Goal: Task Accomplishment & Management: Complete application form

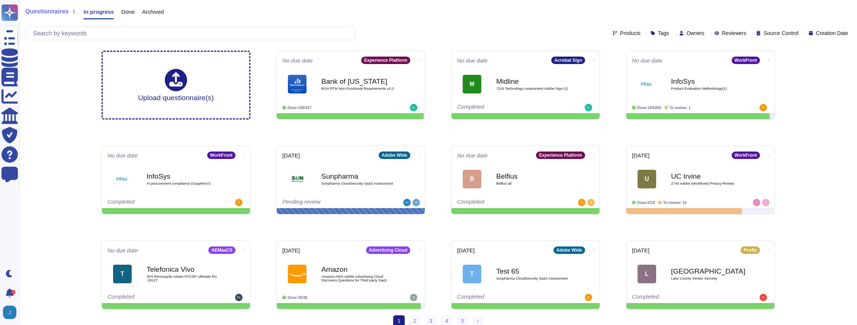
scroll to position [6, 0]
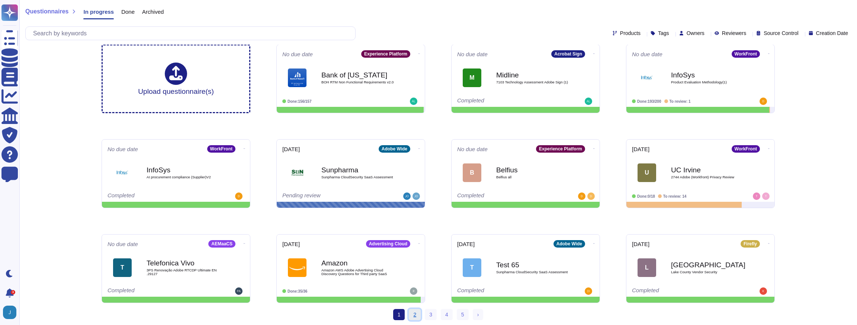
click at [417, 311] on link "2" at bounding box center [415, 314] width 12 height 11
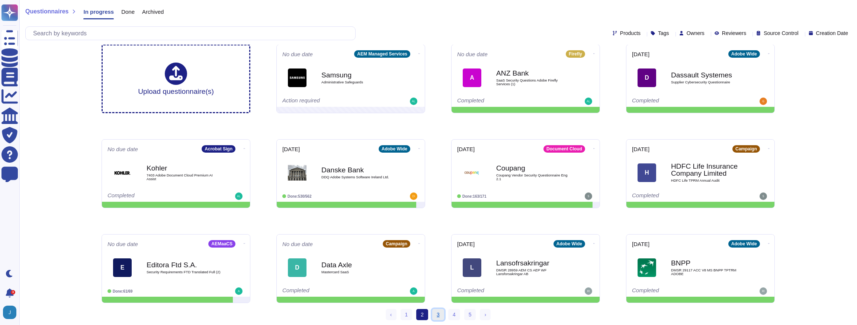
click at [433, 312] on link "3" at bounding box center [438, 314] width 12 height 11
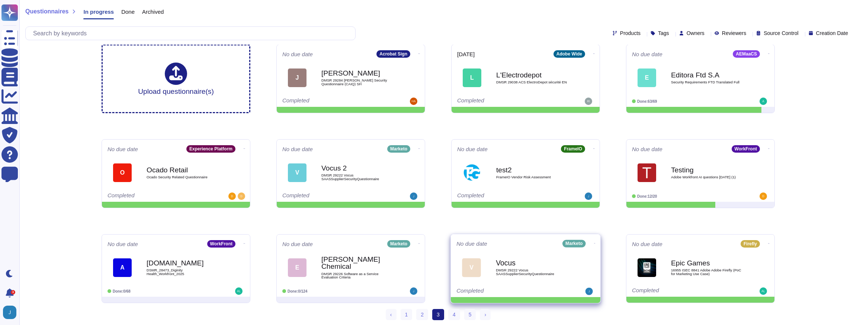
click at [493, 260] on span "V Vocus DMSR 29222 Vocus SAASSupplierSecurityQuestionnaire" at bounding box center [525, 267] width 138 height 30
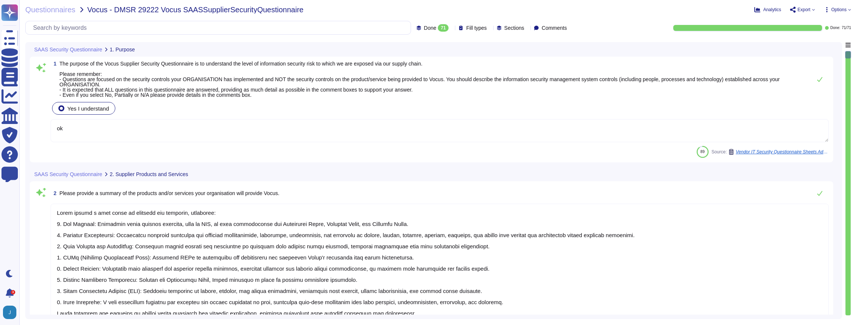
type textarea "ok"
type textarea "Adobe offers a wide range of products and services, including: 1. Web Hosting: …"
type textarea "Adobe products and services are deployed across multiple regions using multiple…"
type textarea "Adobe uses Amazon Web Services (AWS) for hosting customer data, specifically in…"
click at [141, 134] on textarea "ok" at bounding box center [440, 130] width 778 height 23
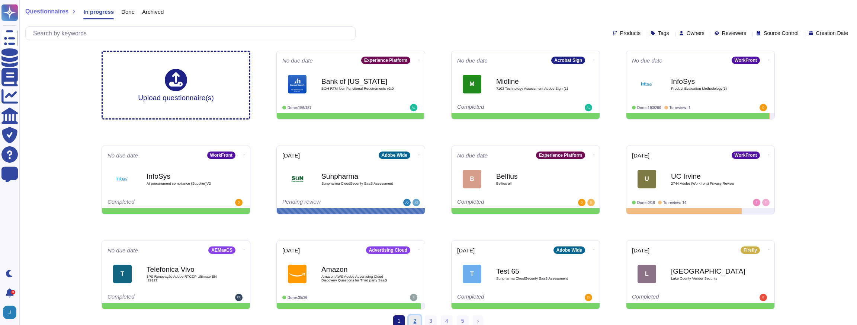
click at [411, 318] on link "2" at bounding box center [415, 320] width 12 height 11
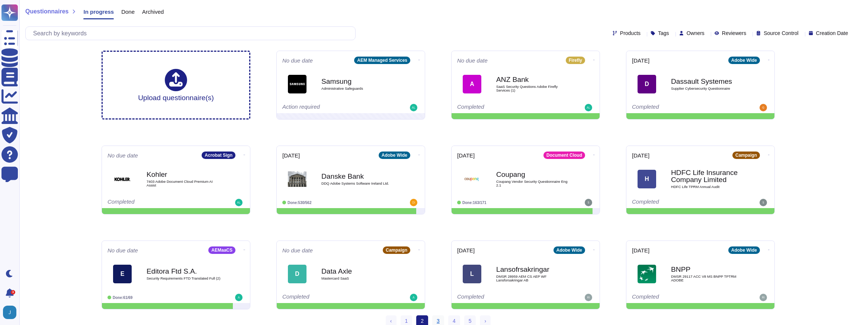
click at [434, 320] on link "3" at bounding box center [438, 320] width 12 height 11
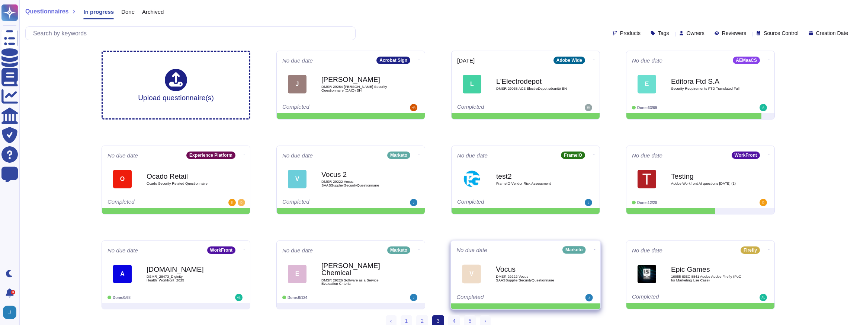
click at [495, 266] on span "V Vocus DMSR 29222 Vocus SAASSupplierSecurityQuestionnaire" at bounding box center [525, 274] width 138 height 30
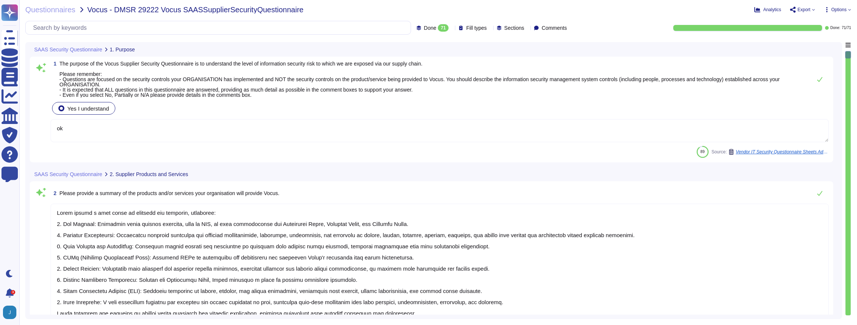
type textarea "ok"
type textarea "Adobe offers a wide range of products and services, including: 1. Web Hosting: …"
type textarea "Adobe products and services are deployed across multiple regions using multiple…"
type textarea "Adobe uses Amazon Web Services (AWS) for hosting customer data, specifically in…"
click at [842, 9] on span "Options" at bounding box center [838, 9] width 15 height 4
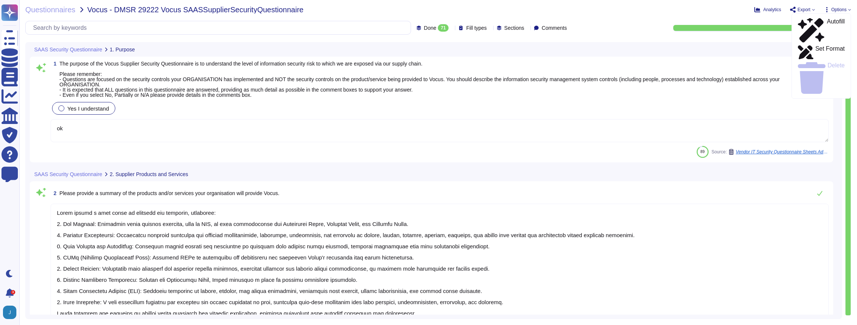
click at [619, 19] on div "Questionnaires Vocus - DMSR 29222 Vocus SAASSupplierSecurityQuestionnaire Analy…" at bounding box center [438, 162] width 838 height 325
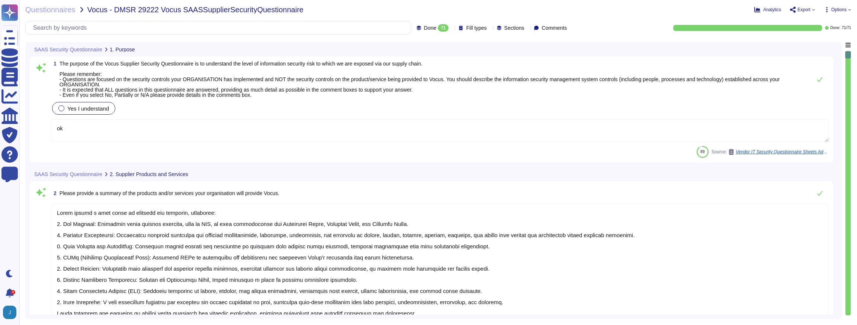
click at [431, 78] on span "The purpose of the Vocus Supplier Security Questionnaire is to understand the l…" at bounding box center [420, 79] width 720 height 37
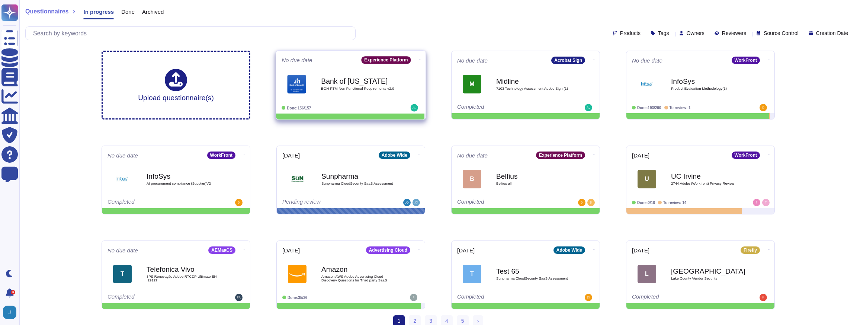
scroll to position [6, 0]
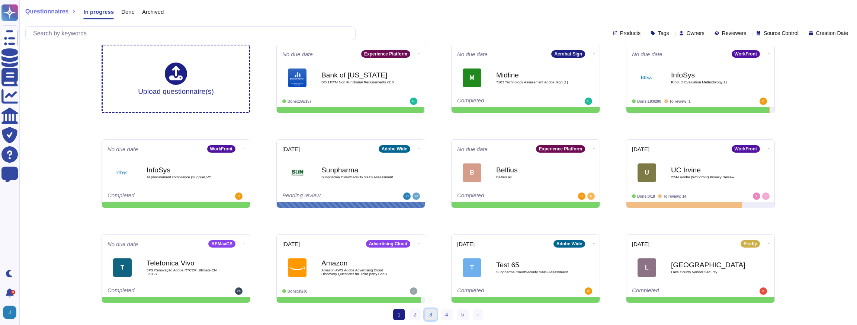
click at [432, 316] on link "3" at bounding box center [431, 314] width 12 height 11
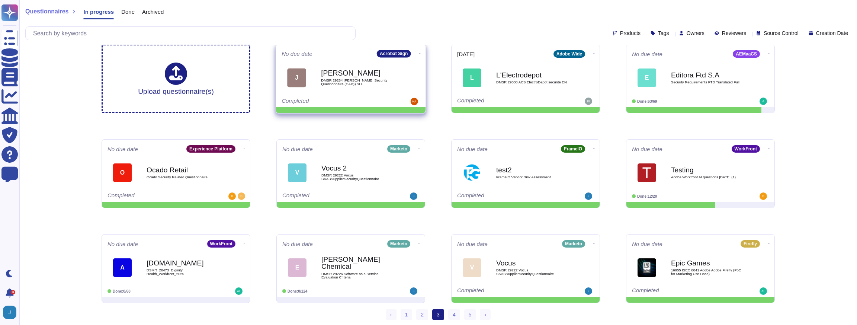
click at [355, 74] on b "[PERSON_NAME]" at bounding box center [358, 73] width 75 height 7
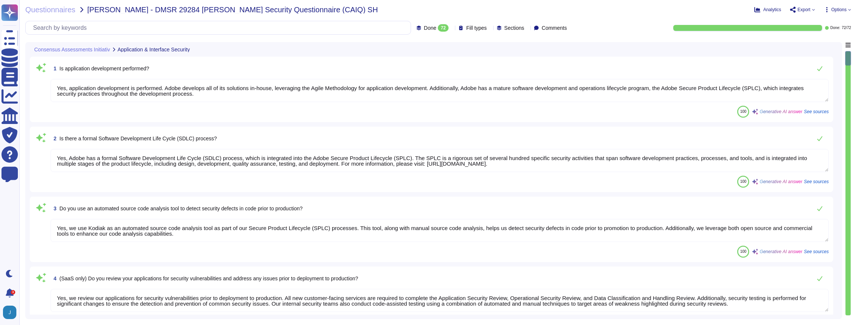
type textarea "Yes, application development is performed. Adobe develops all of its solutions …"
type textarea "Yes, Adobe has a formal Software Development Life Cycle (SDLC) process, which i…"
type textarea "Yes, we use Kodiak as an automated source code analysis tool as part of our Sec…"
type textarea "Yes, we review our applications for security vulnerabilities prior to deploymen…"
type textarea "Data integrity checks are performed on files once they are located on Adobe ser…"
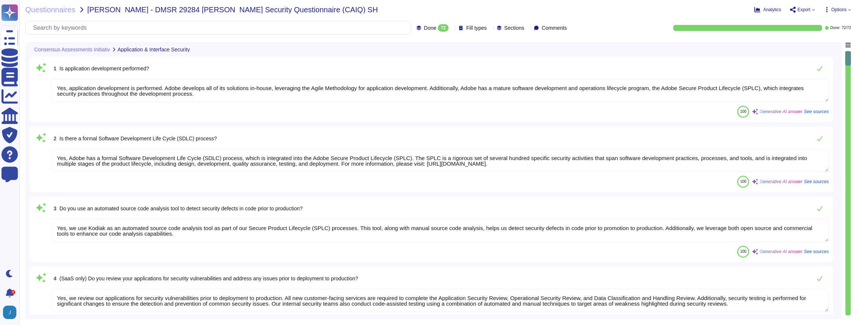
type textarea "Customers can request third-party audit or certification reports, including SOC…"
click at [594, 79] on textarea "Yes, application development is performed. Adobe develops all of its solutions …" at bounding box center [440, 90] width 778 height 23
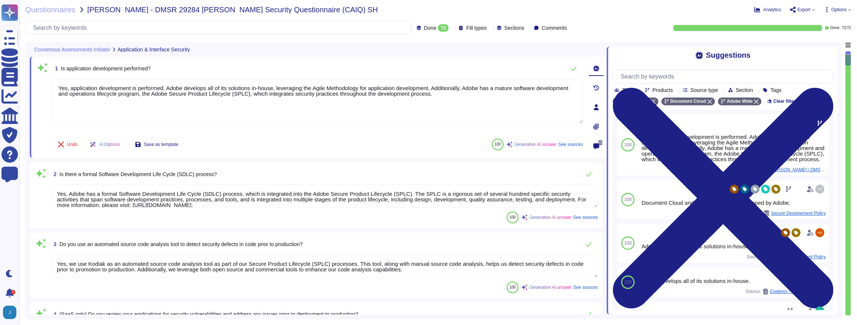
click at [845, 10] on span "Options" at bounding box center [838, 9] width 15 height 4
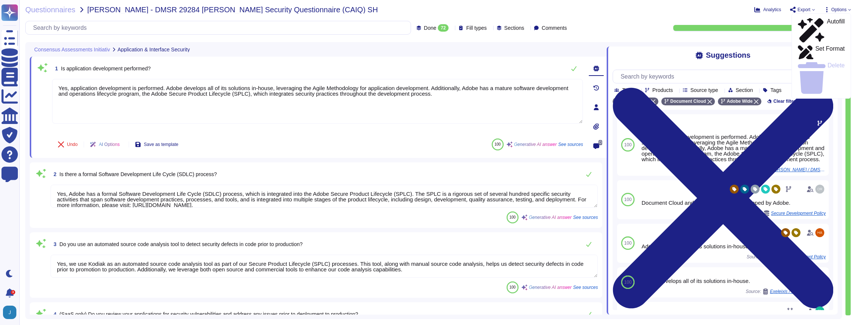
click at [416, 3] on div "Questionnaires Jackson Lewis - DMSR 29284 Jackson Lewis Security Questionnaire …" at bounding box center [438, 162] width 838 height 325
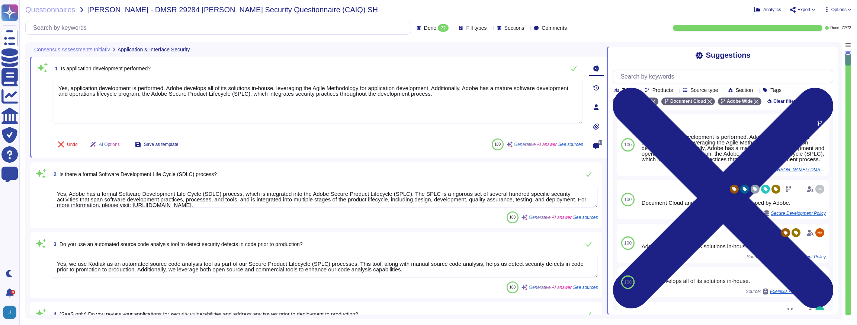
click at [126, 204] on icon at bounding box center [206, 251] width 167 height 95
click at [306, 151] on div "Undo AI Options Save as template 100 Generative AI answer See sources" at bounding box center [317, 144] width 531 height 18
click at [599, 107] on icon at bounding box center [596, 107] width 6 height 6
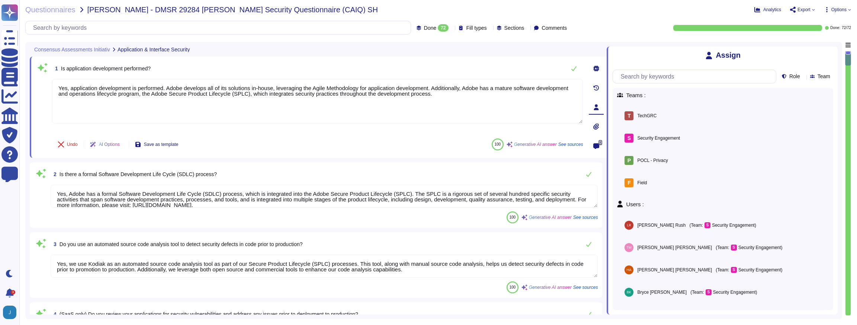
click at [595, 90] on icon at bounding box center [596, 88] width 6 height 6
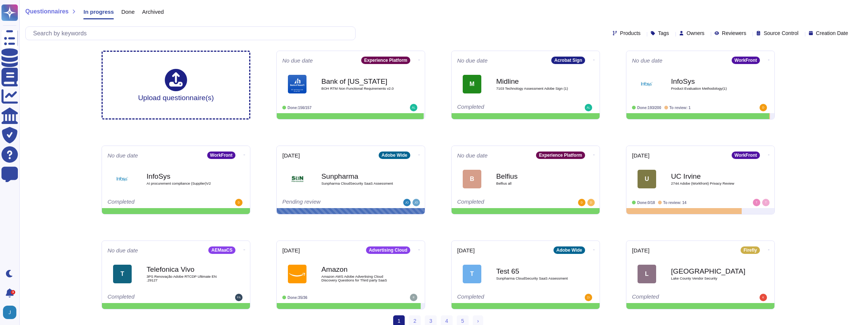
scroll to position [6, 0]
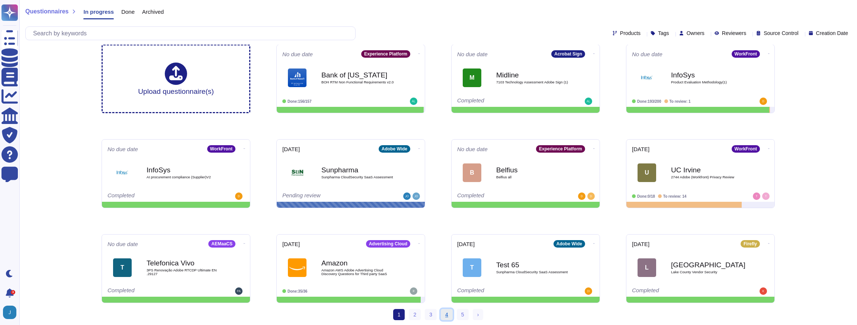
click at [443, 317] on link "4" at bounding box center [447, 314] width 12 height 11
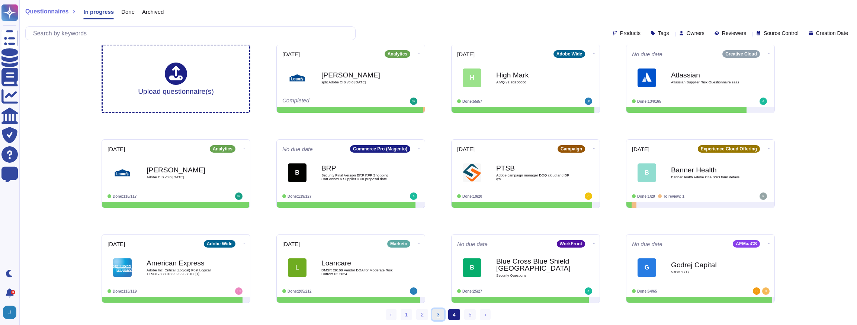
click at [437, 314] on link "3" at bounding box center [438, 314] width 12 height 11
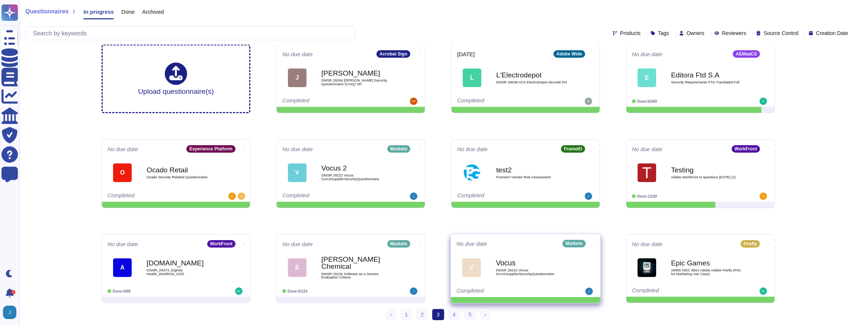
click at [527, 259] on b "Vocus" at bounding box center [533, 262] width 75 height 7
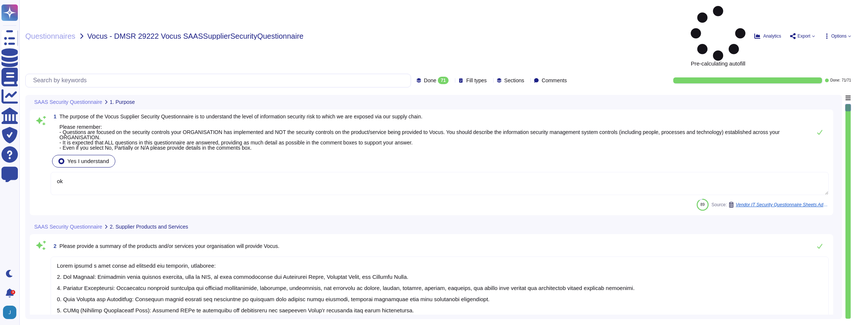
type textarea "ok"
type textarea "Adobe offers a wide range of products and services, including: 1. Web Hosting: …"
type textarea "Adobe products and services are deployed across multiple regions using multiple…"
type textarea "Adobe uses Amazon Web Services (AWS) for hosting customer data, specifically in…"
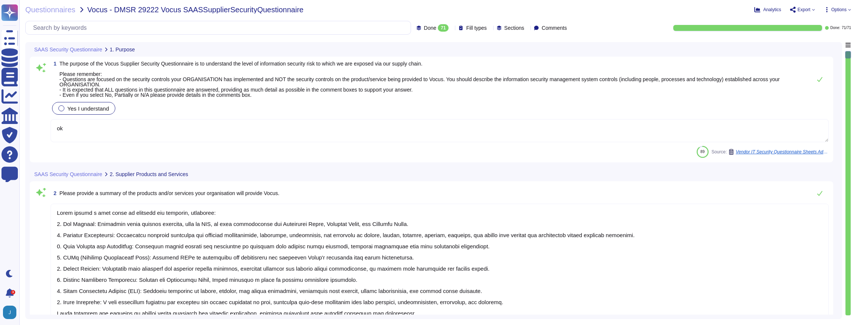
click at [714, 95] on span "The purpose of the Vocus Supplier Security Questionnaire is to understand the l…" at bounding box center [434, 79] width 748 height 36
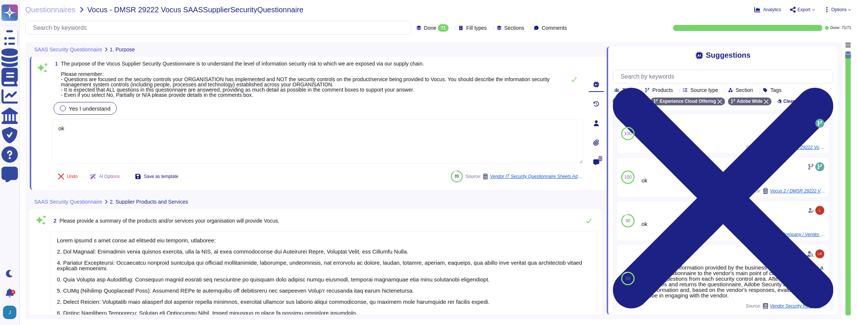
click at [174, 174] on span "Save as template" at bounding box center [161, 176] width 35 height 4
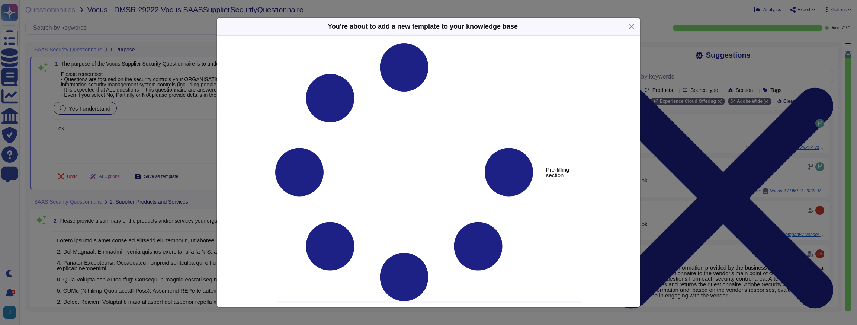
type textarea "The purpose of the Vocus Supplier Security Questionnaire is to understand the l…"
type textarea "ok"
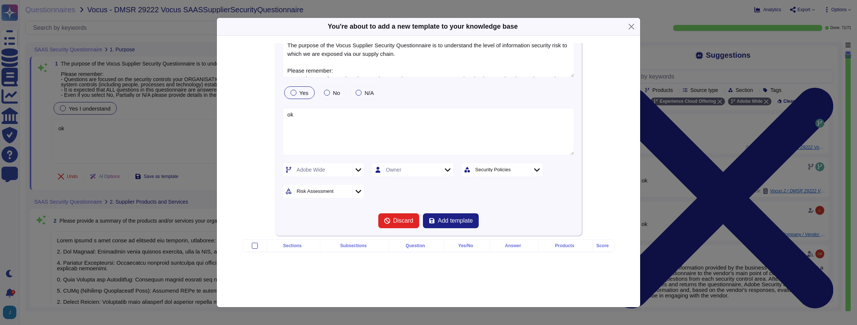
scroll to position [10, 0]
type textarea "The purpose of the Vocus Supplier Security Questionnaire is to understand the l…"
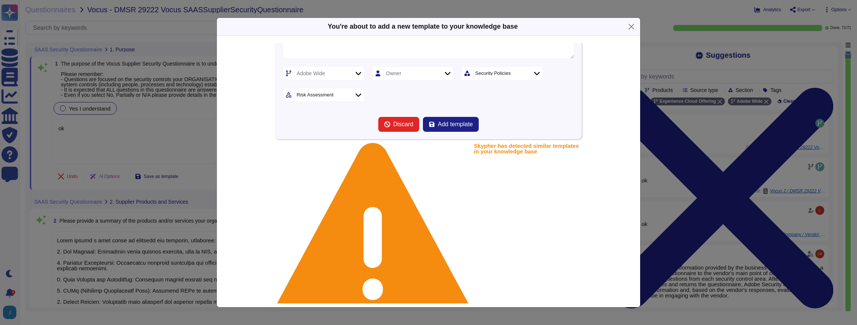
scroll to position [312, 0]
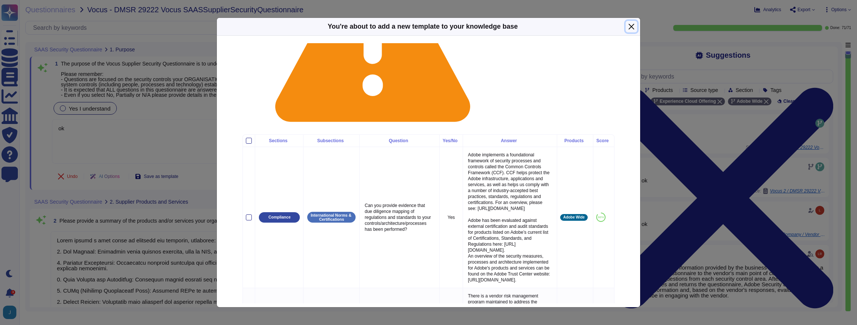
click at [631, 29] on button "Close" at bounding box center [632, 27] width 12 height 12
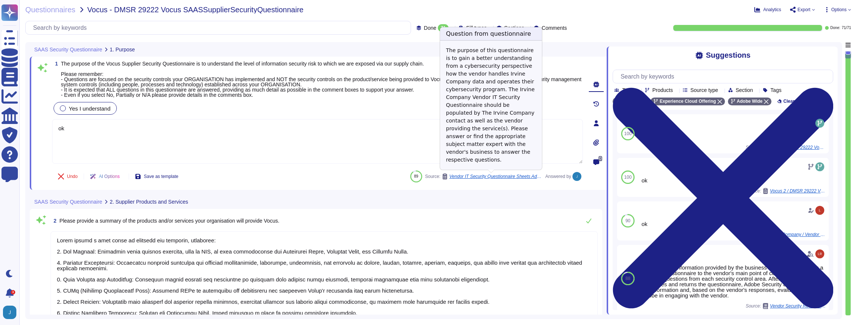
click at [467, 174] on span "Vendor IT Security Questionnaire Sheets Adobe Firefly GenAI Add On To Adobe CCE…" at bounding box center [495, 176] width 93 height 4
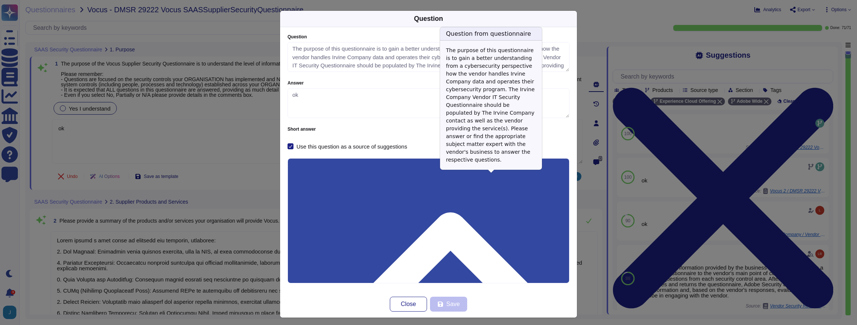
type textarea "The purpose of this questionnaire is to gain a better understanding from a cybe…"
type textarea "ok"
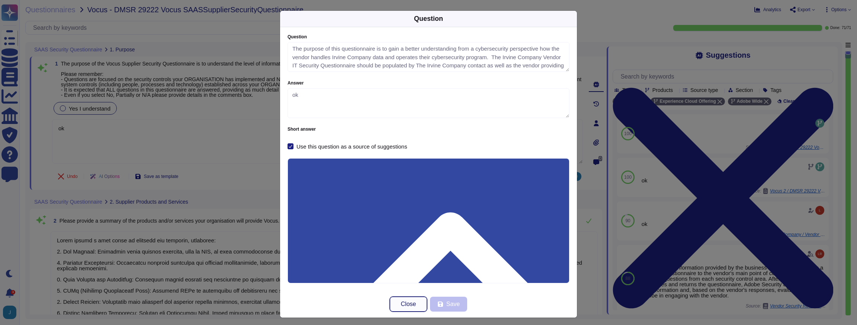
click at [404, 299] on button "Close" at bounding box center [408, 303] width 37 height 15
